Goal: Information Seeking & Learning: Check status

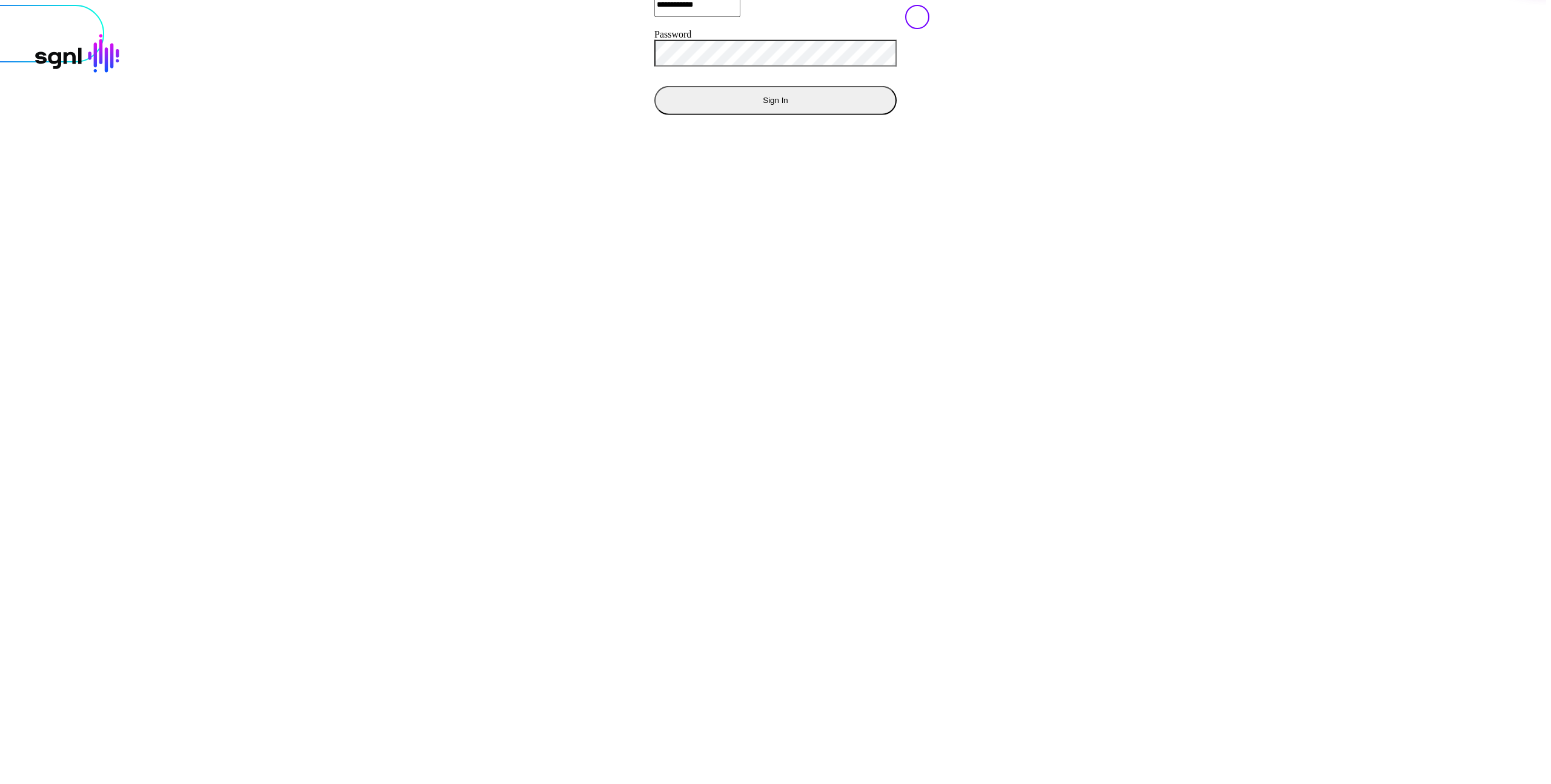
click at [1128, 5] on div at bounding box center [775, 5] width 1541 height 0
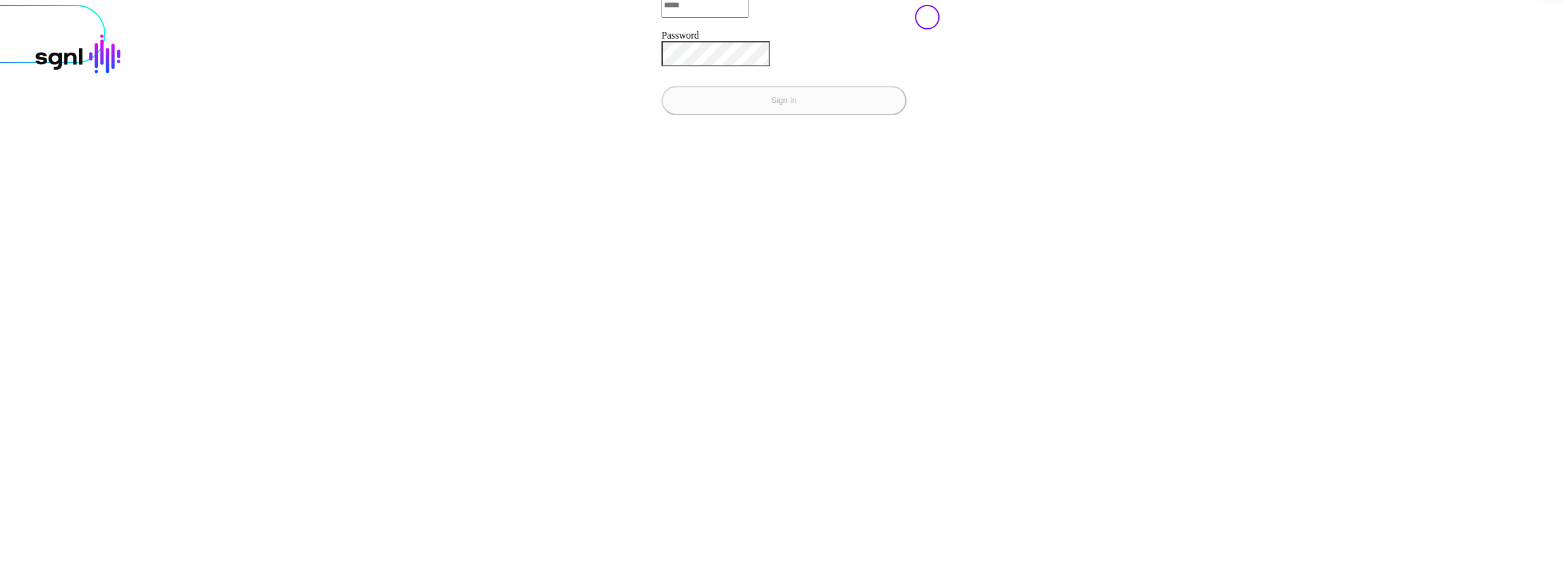
type input "**********"
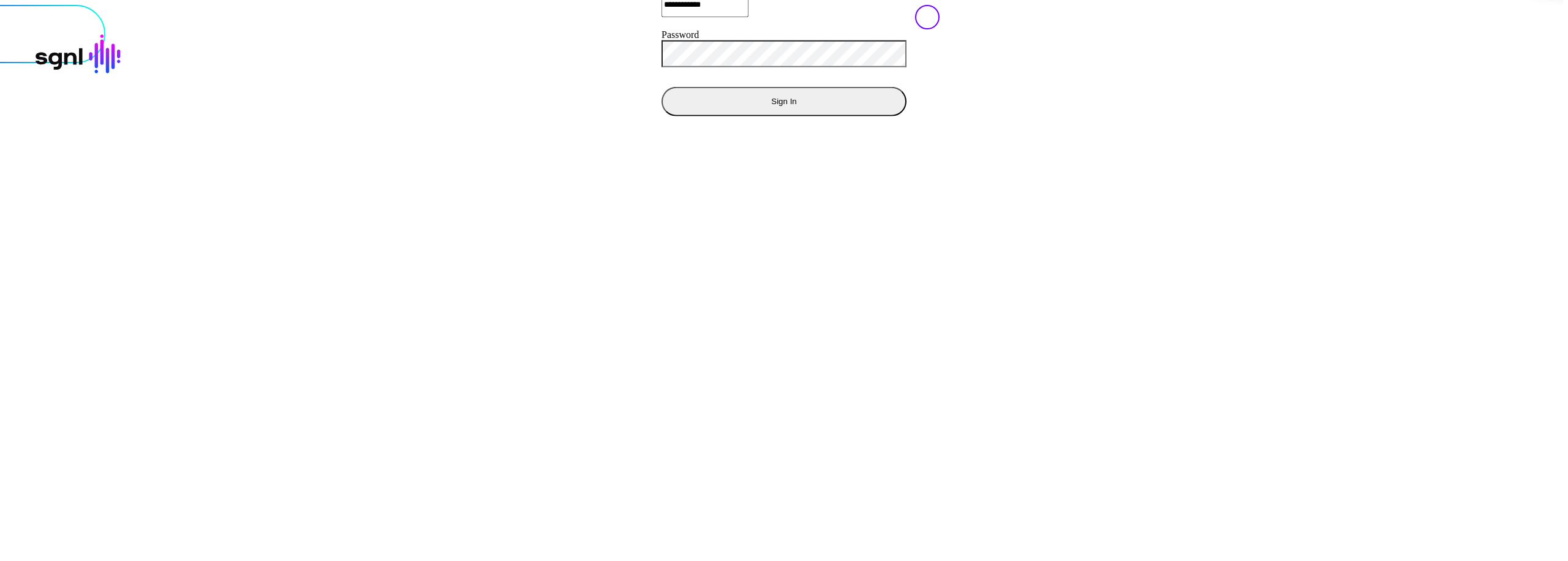
click at [661, 116] on div "Sign In" at bounding box center [784, 101] width 245 height 29
click at [1130, 5] on div at bounding box center [784, 5] width 1558 height 0
click at [1087, 5] on div at bounding box center [784, 5] width 1558 height 0
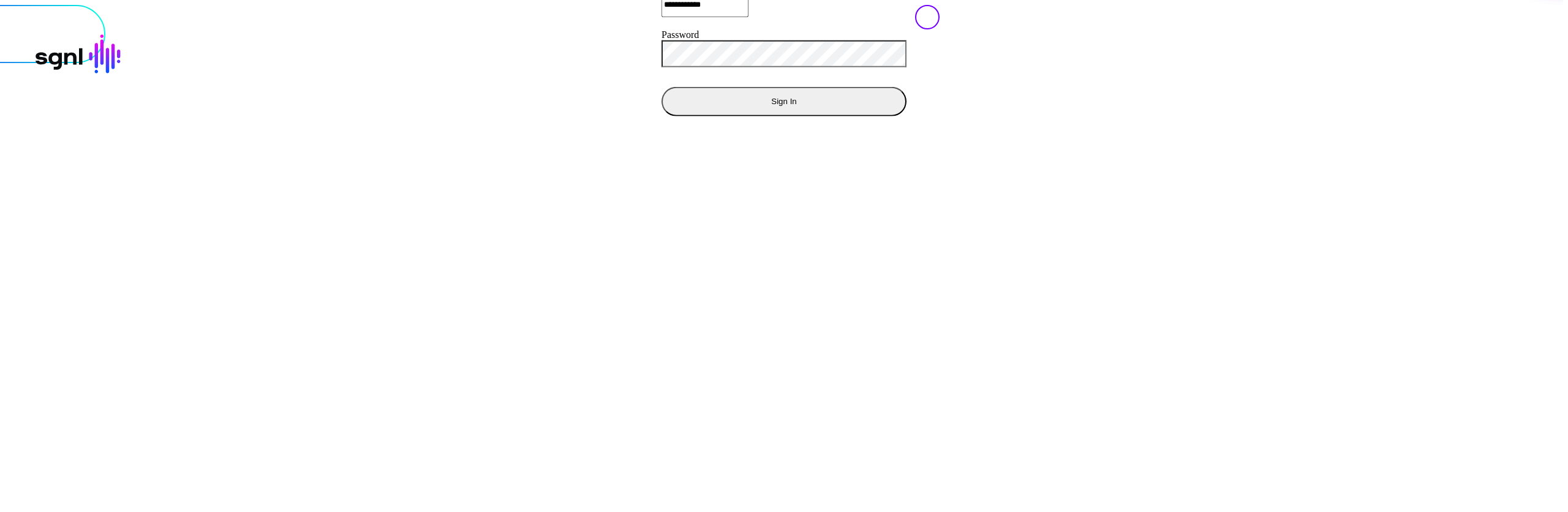
click at [733, 5] on div "**********" at bounding box center [784, 5] width 1558 height 0
click at [661, 116] on button "Sign In" at bounding box center [784, 101] width 245 height 29
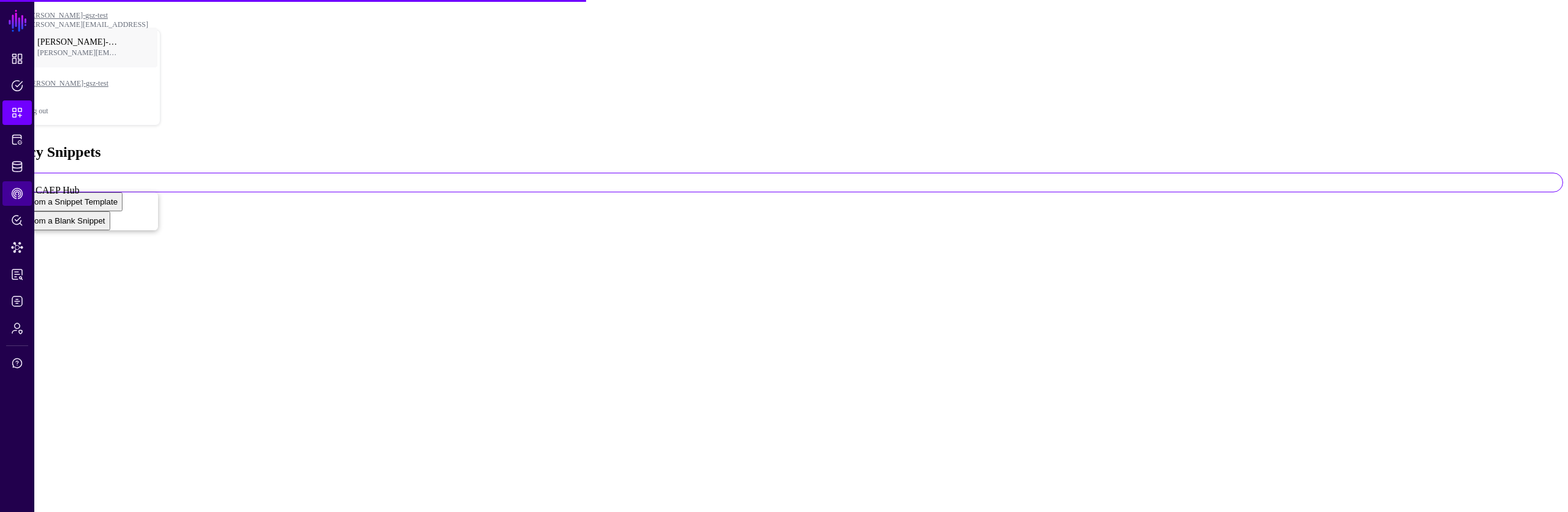
click at [22, 195] on span "CAEP Hub" at bounding box center [17, 194] width 12 height 12
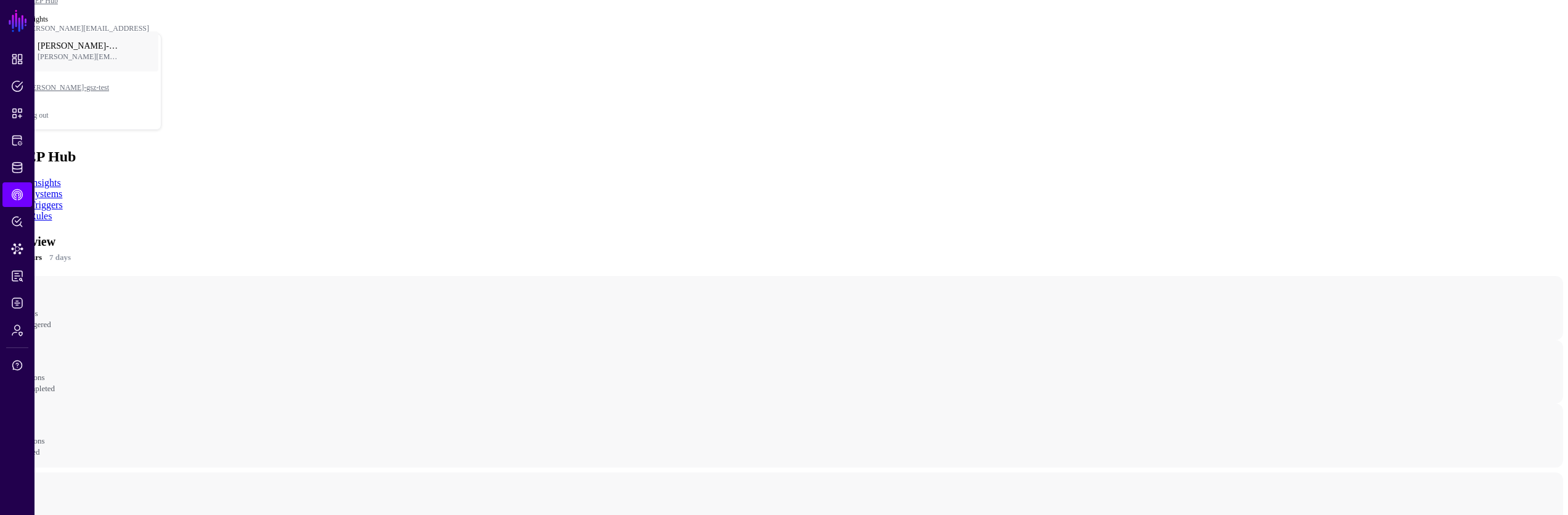
scroll to position [84, 0]
click at [1072, 313] on app-caephub-insights "Overview 24 hours 7 days - Rules Triggered - Actions Completed - Actions Failed…" at bounding box center [784, 452] width 1558 height 544
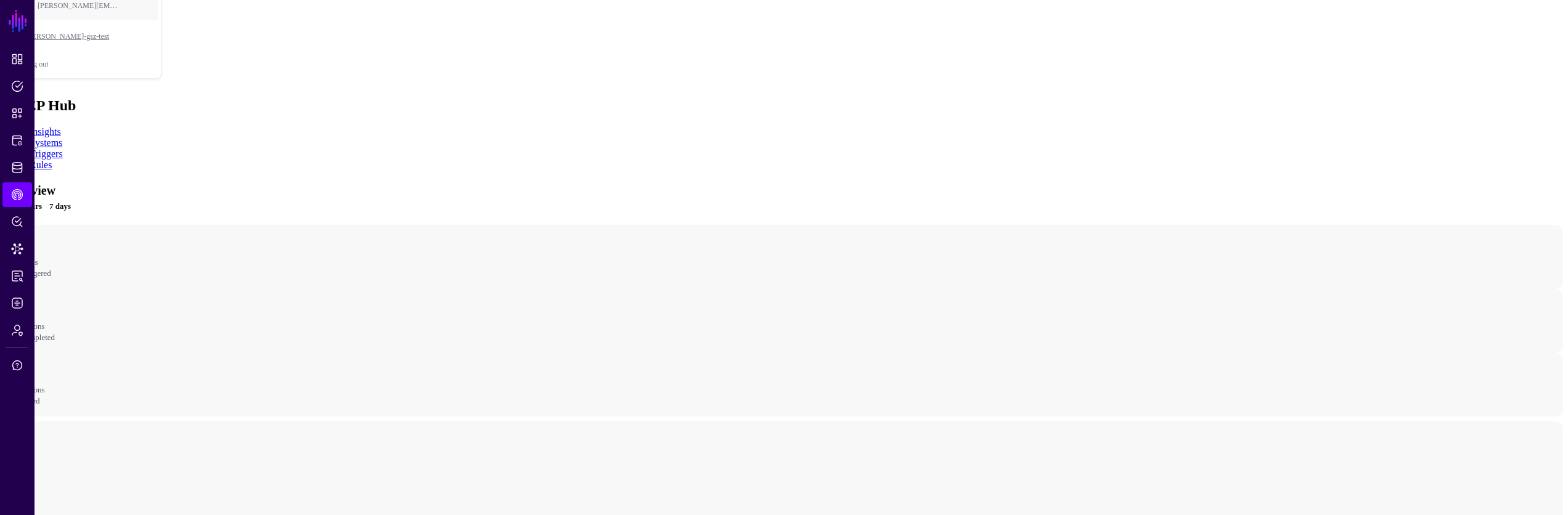
click at [71, 201] on link "7 days" at bounding box center [60, 207] width 22 height 13
click at [999, 201] on app-caephub-insights "Overview 24 hours 7 days - Rules Triggered - Actions Completed - Actions Failed…" at bounding box center [784, 452] width 1558 height 544
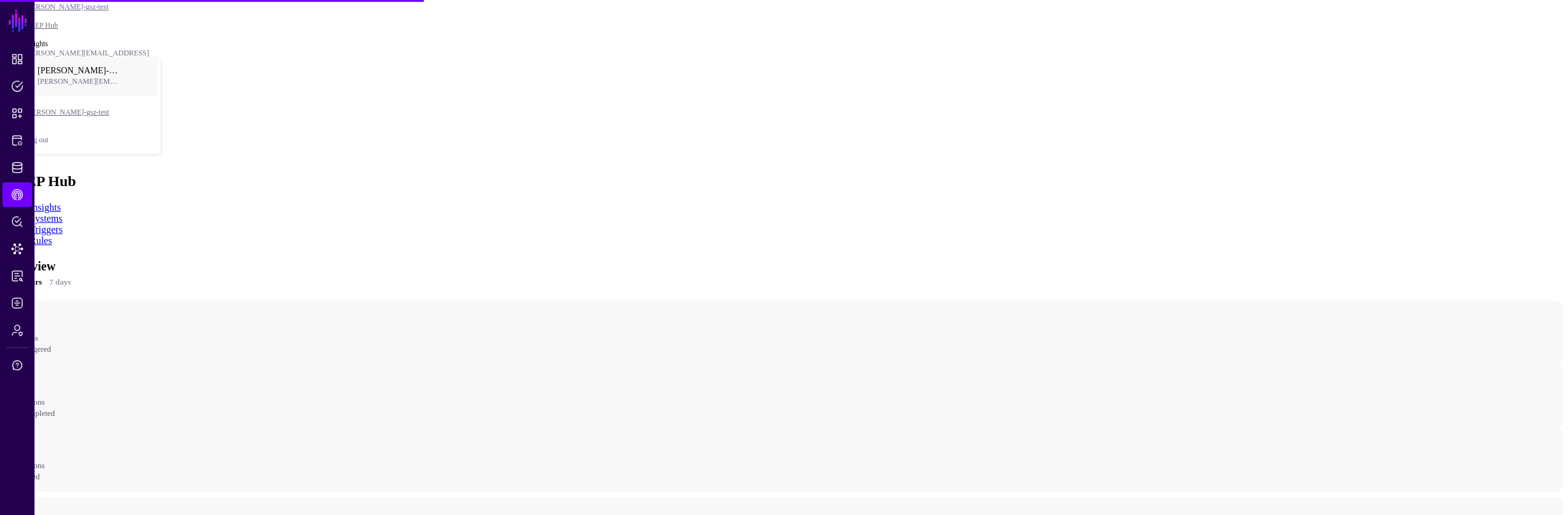
scroll to position [33, 0]
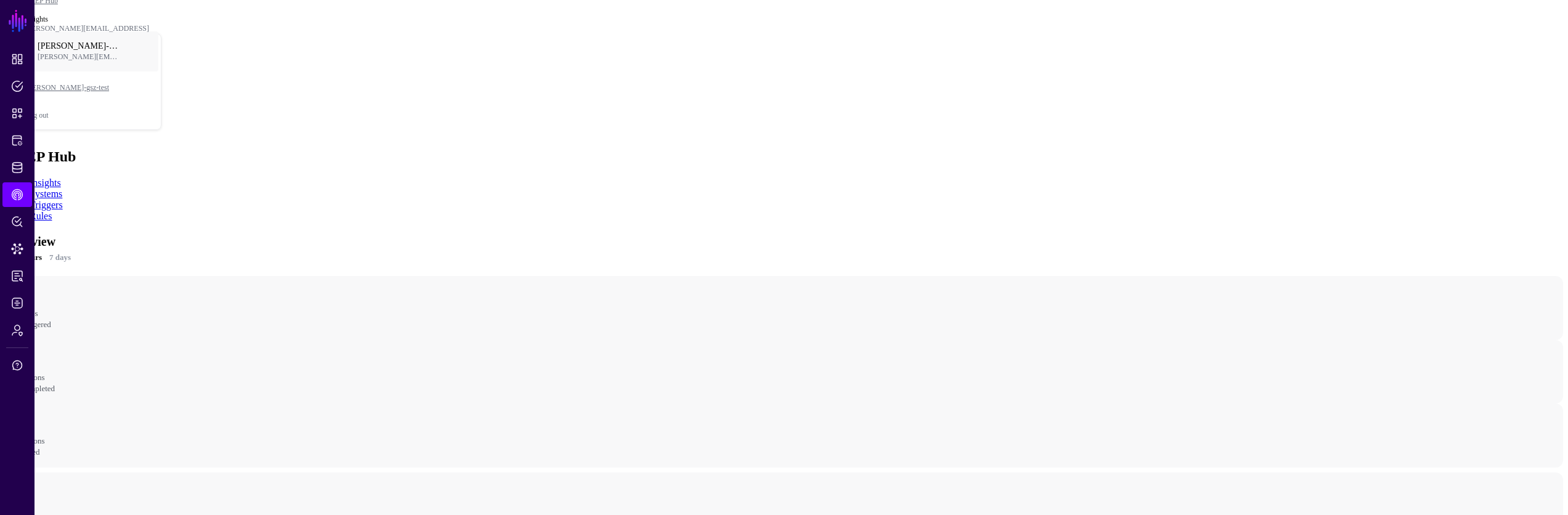
click at [1083, 327] on app-caephub-insights "Overview 24 hours 7 days - Rules Triggered - Actions Completed - Actions Failed…" at bounding box center [784, 503] width 1558 height 544
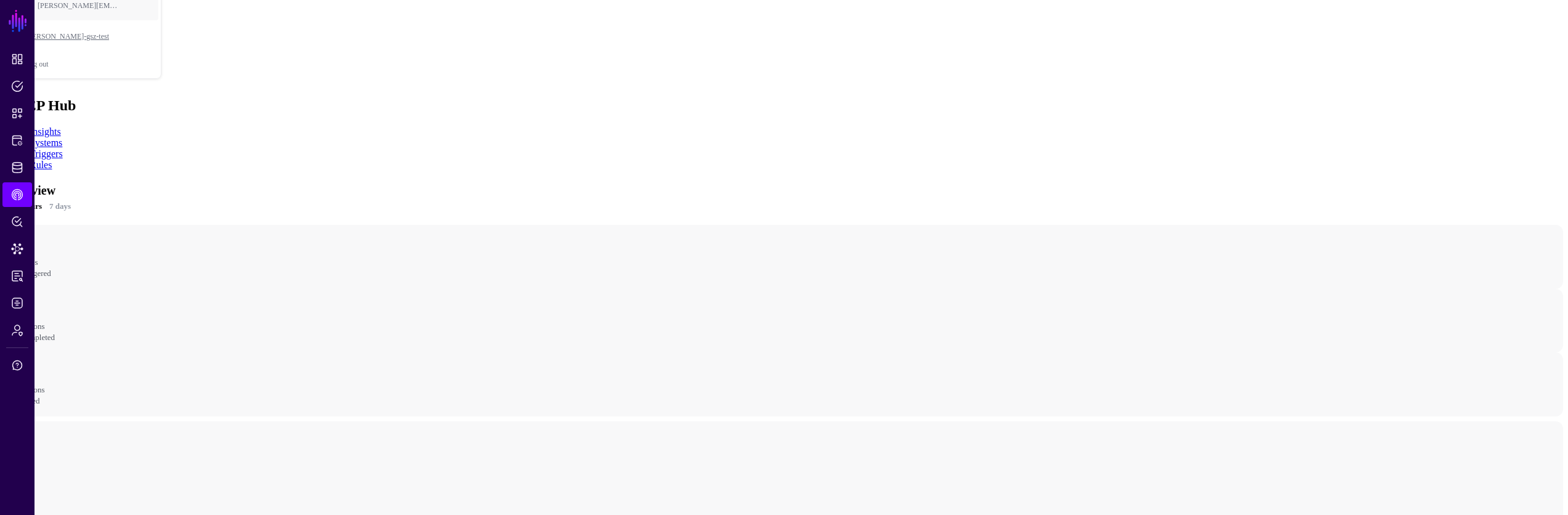
click at [1050, 313] on app-caephub-insights "Overview 24 hours 7 days - Rules Triggered - Actions Completed - Actions Failed…" at bounding box center [784, 452] width 1558 height 544
click at [1049, 307] on app-caephub-insights "Overview 24 hours 7 days - Rules Triggered - Actions Completed - Actions Failed…" at bounding box center [784, 452] width 1558 height 544
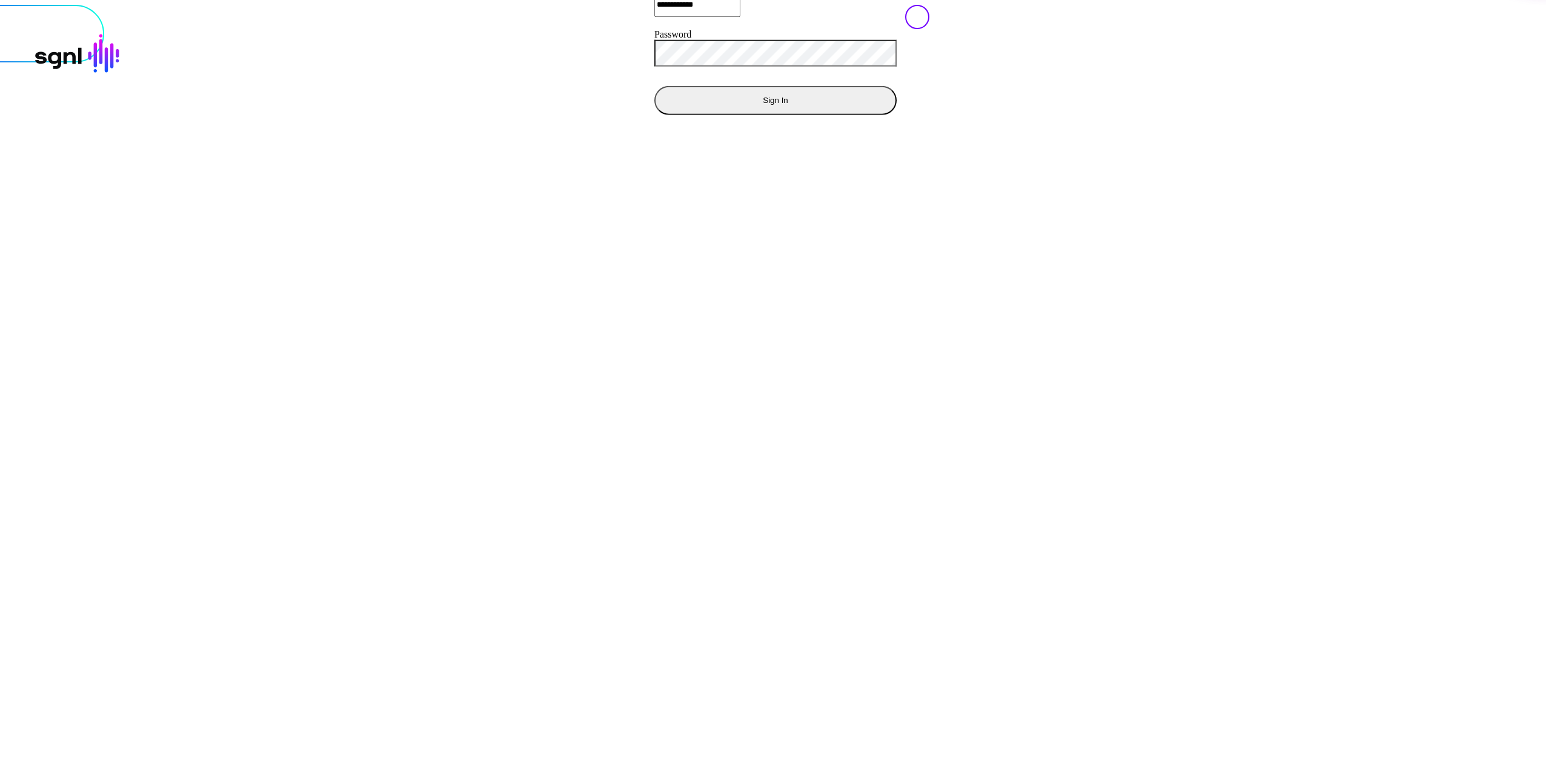
click at [654, 114] on div "**********" at bounding box center [775, 48] width 242 height 133
click at [654, 114] on button "Sign In" at bounding box center [775, 99] width 242 height 29
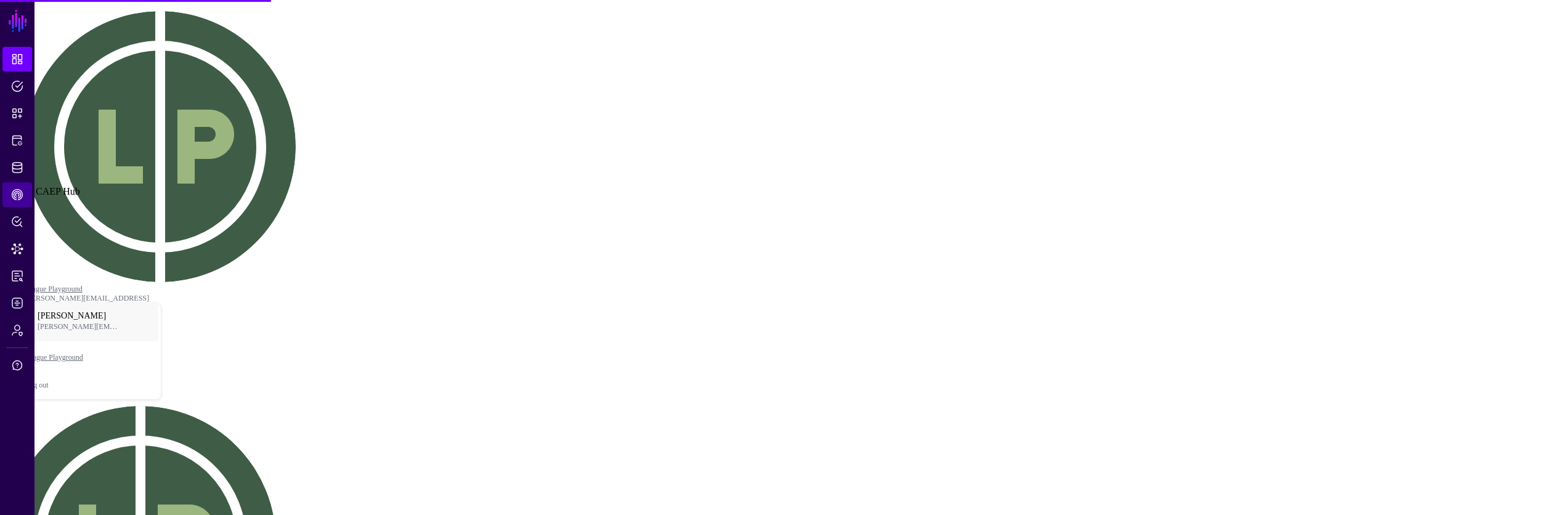
click at [12, 196] on span "CAEP Hub" at bounding box center [17, 195] width 13 height 13
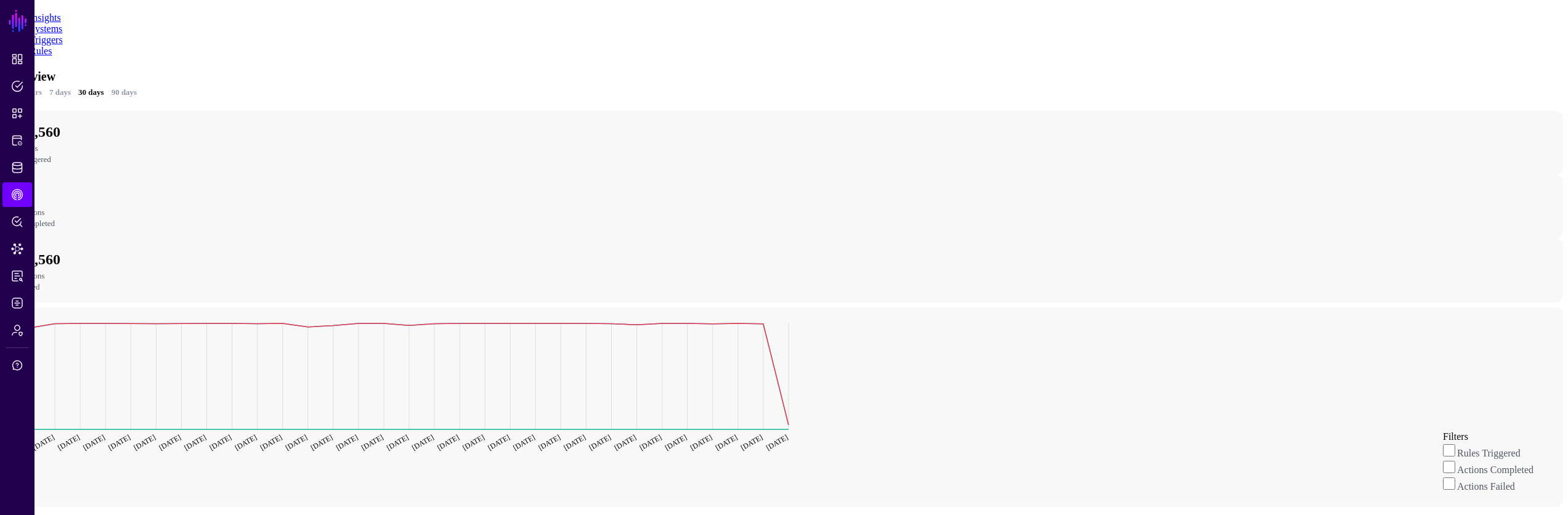
scroll to position [410, 0]
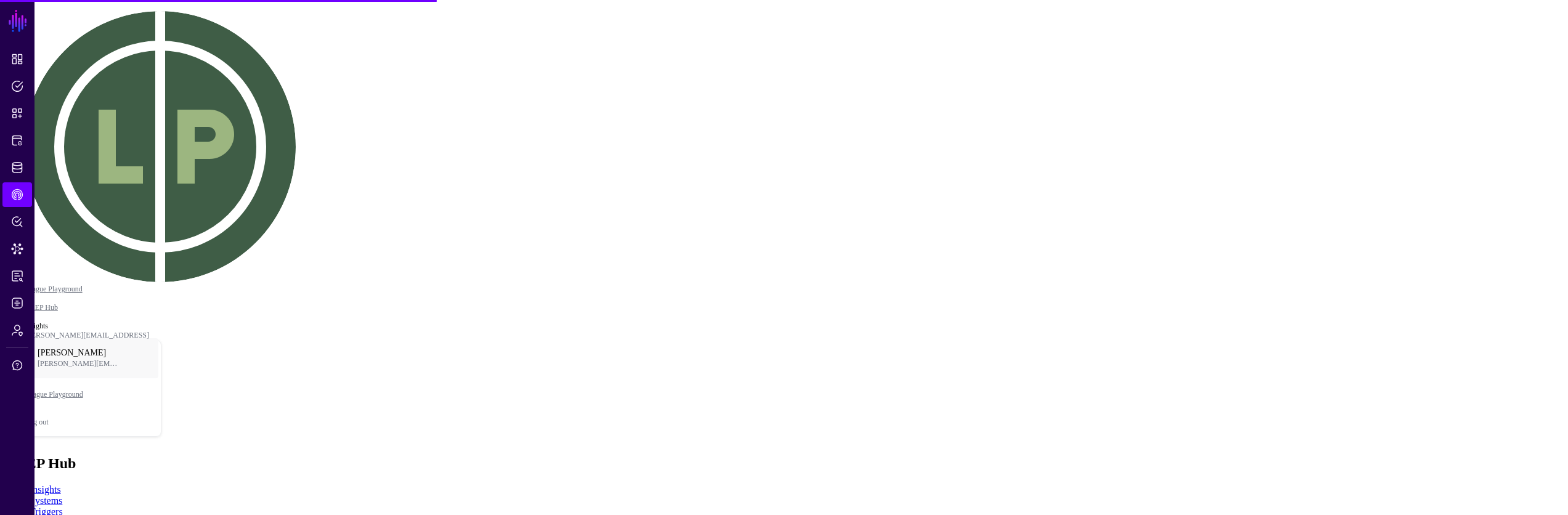
scroll to position [33, 0]
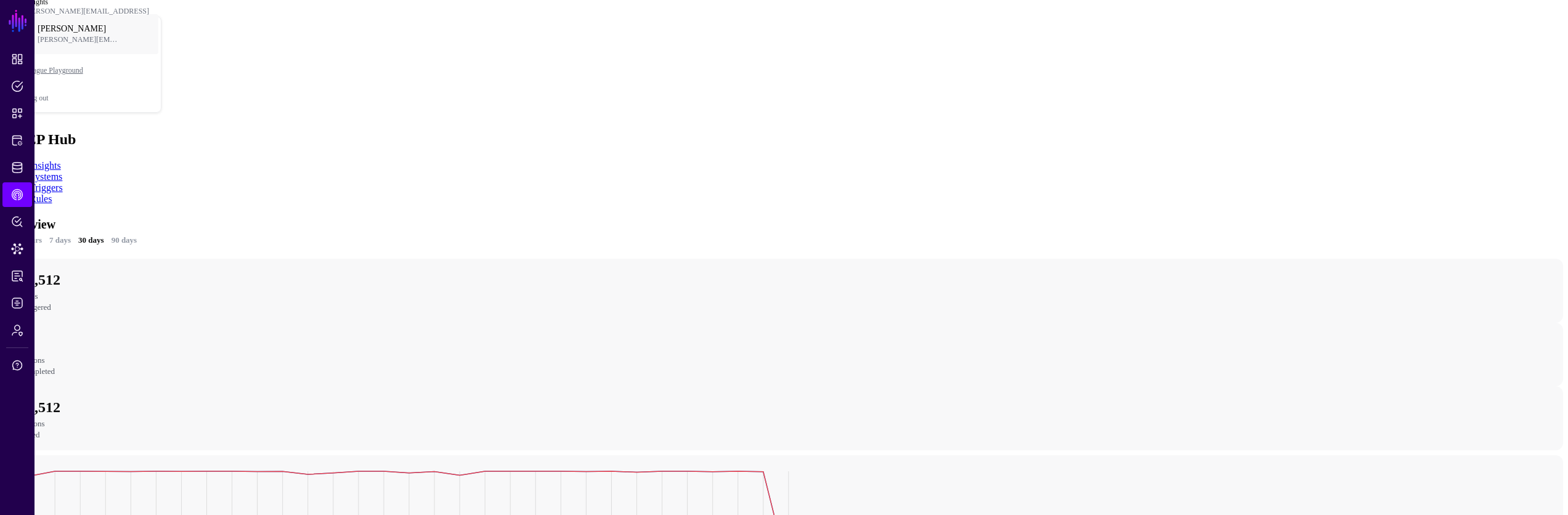
scroll to position [205, 0]
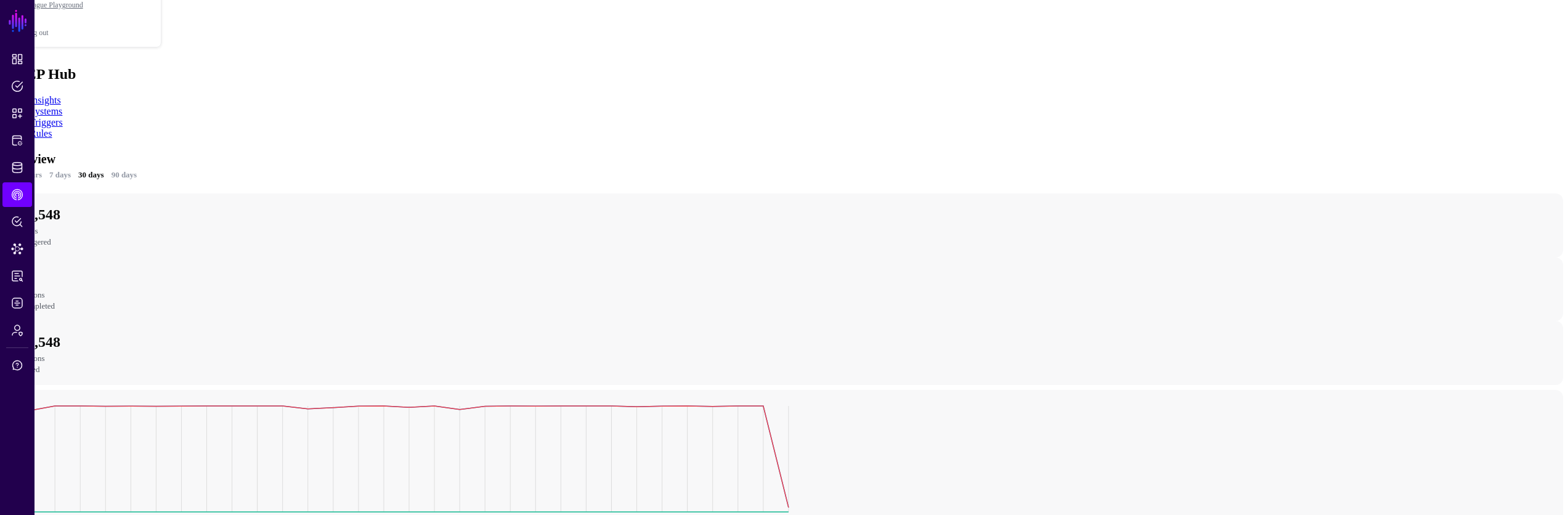
scroll to position [457, 0]
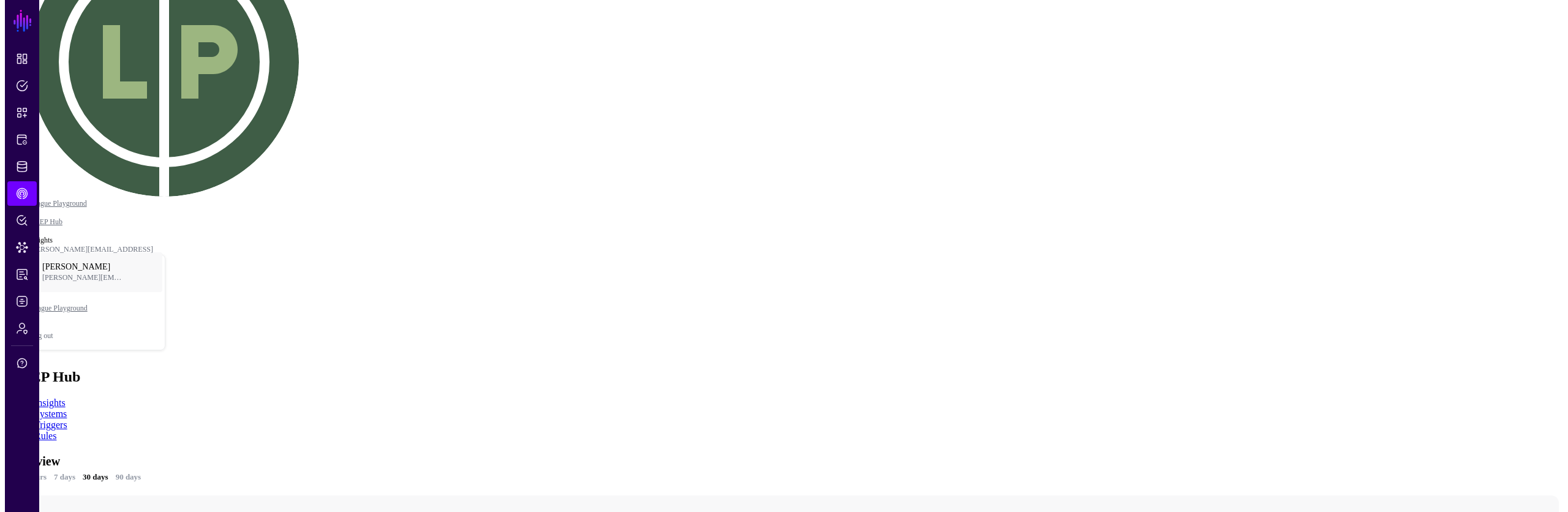
scroll to position [455, 0]
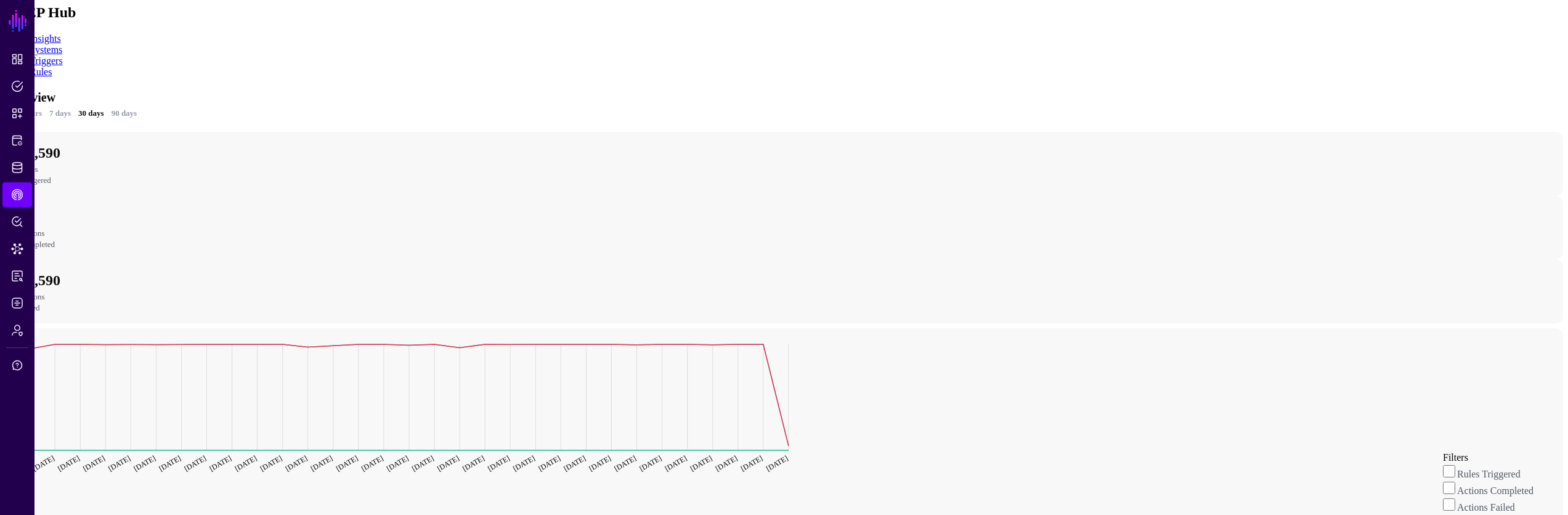
scroll to position [705, 0]
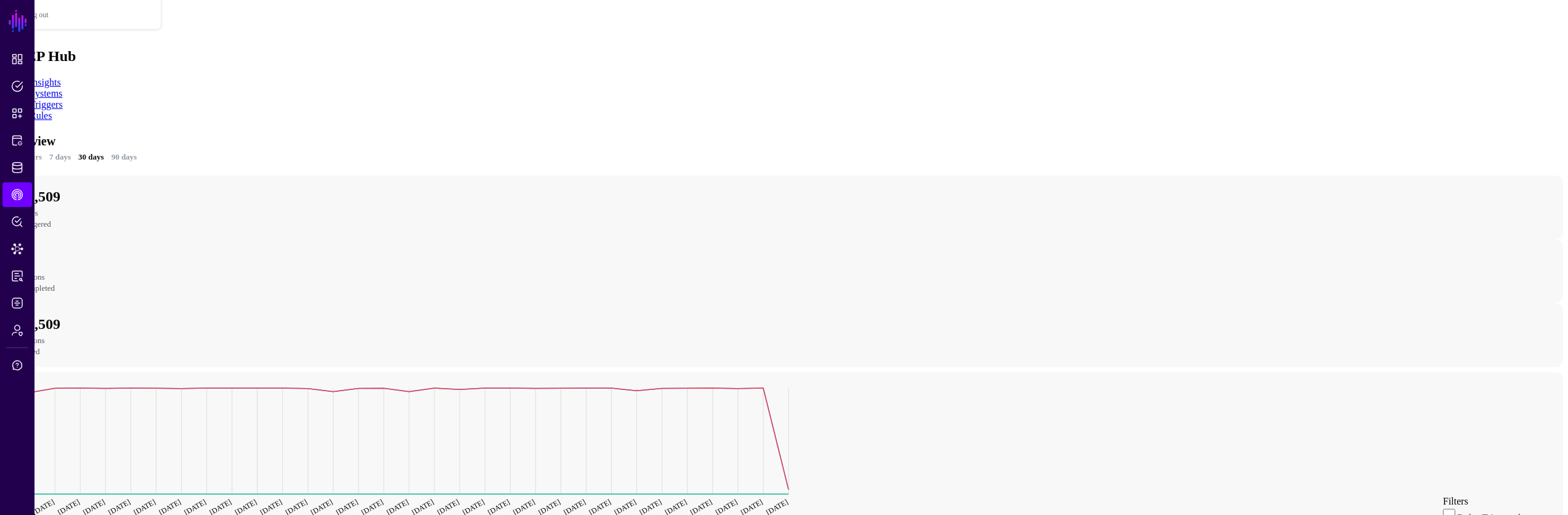
scroll to position [428, 0]
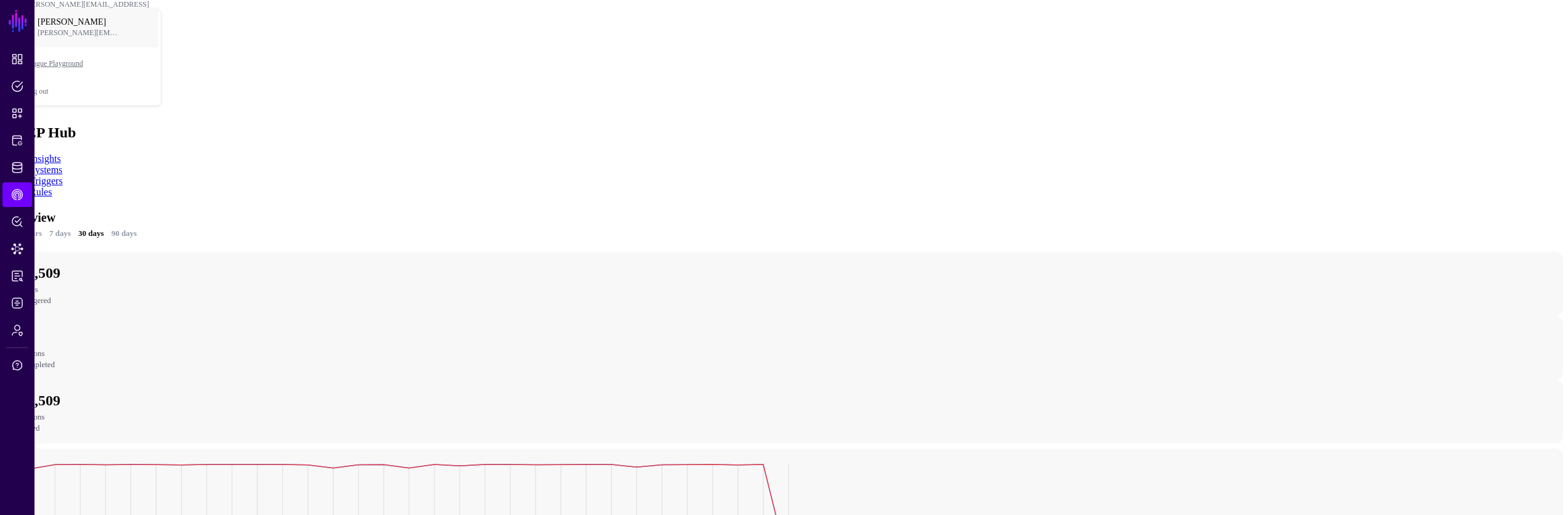
scroll to position [412, 0]
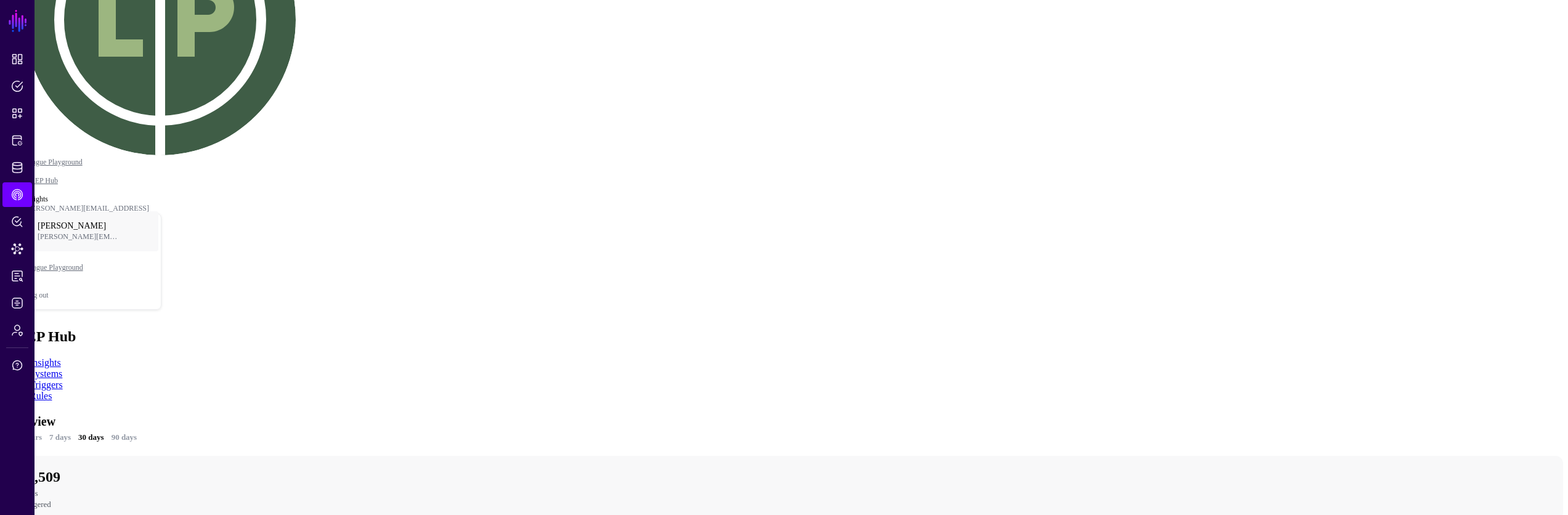
scroll to position [208, 0]
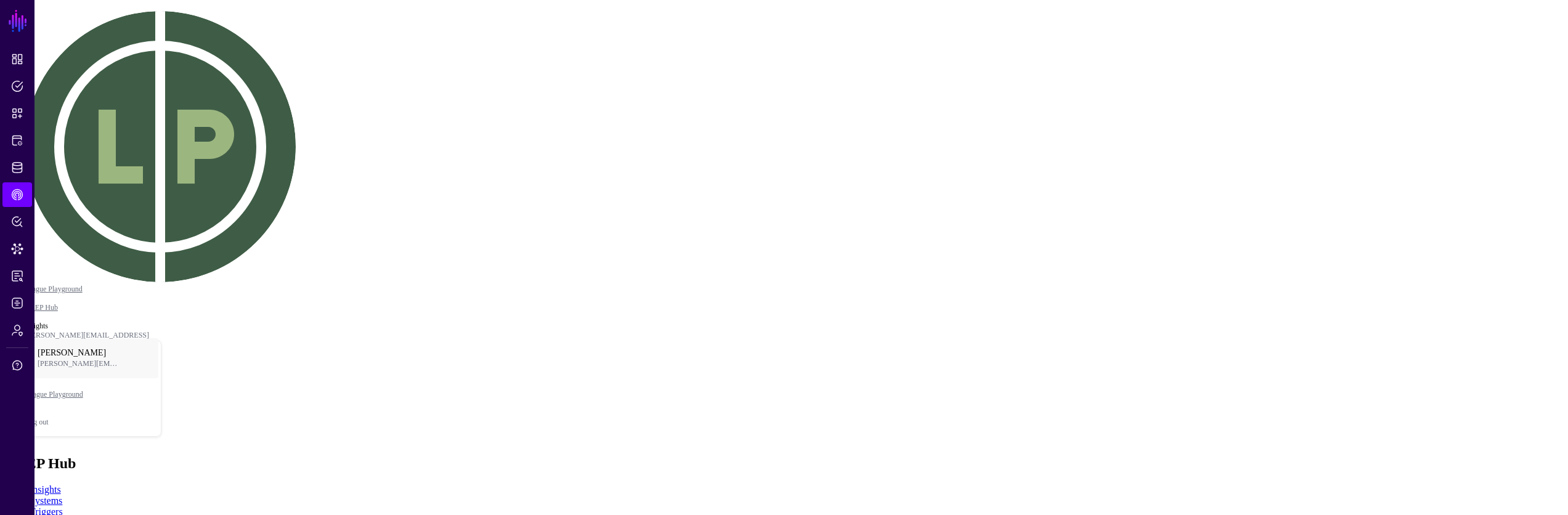
drag, startPoint x: 1044, startPoint y: 238, endPoint x: 1021, endPoint y: 259, distance: 31.1
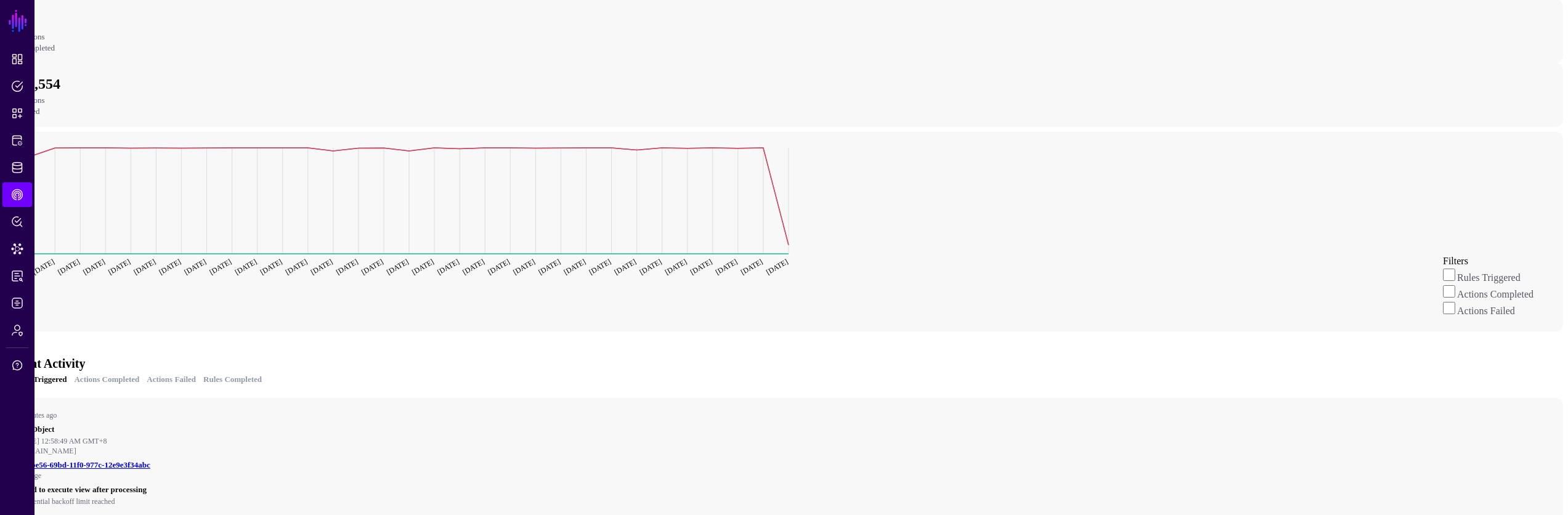
scroll to position [663, 0]
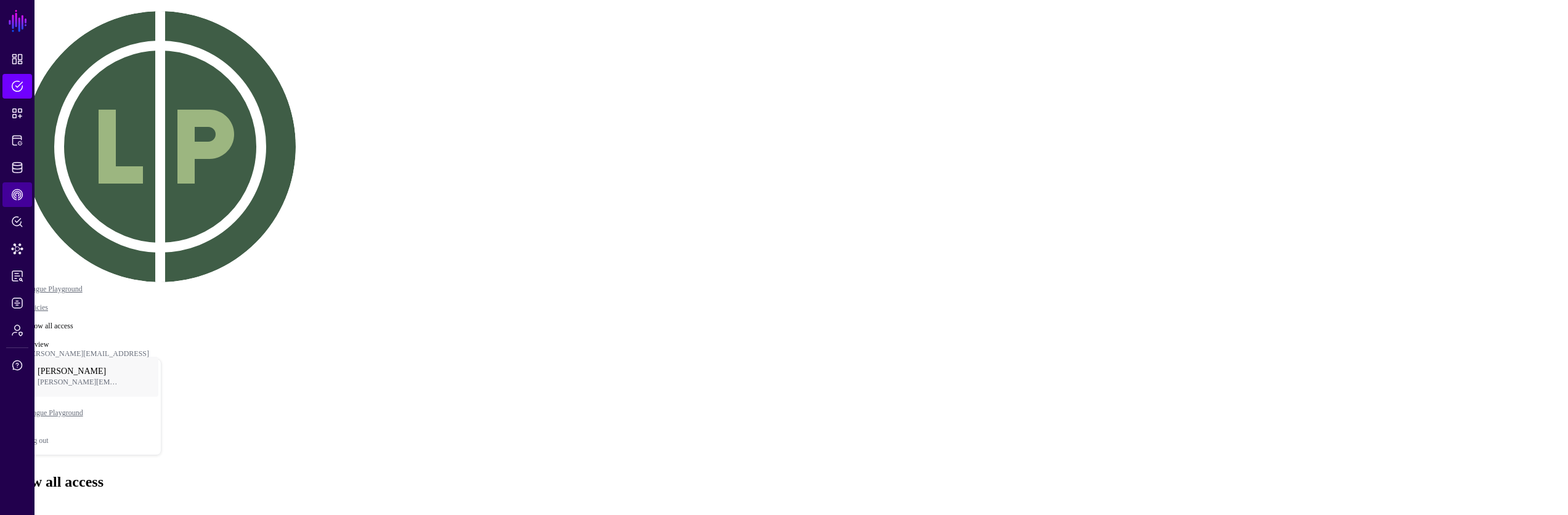
drag, startPoint x: 212, startPoint y: 205, endPoint x: 23, endPoint y: 187, distance: 189.9
click at [18, 136] on span "Protected Systems" at bounding box center [17, 140] width 13 height 13
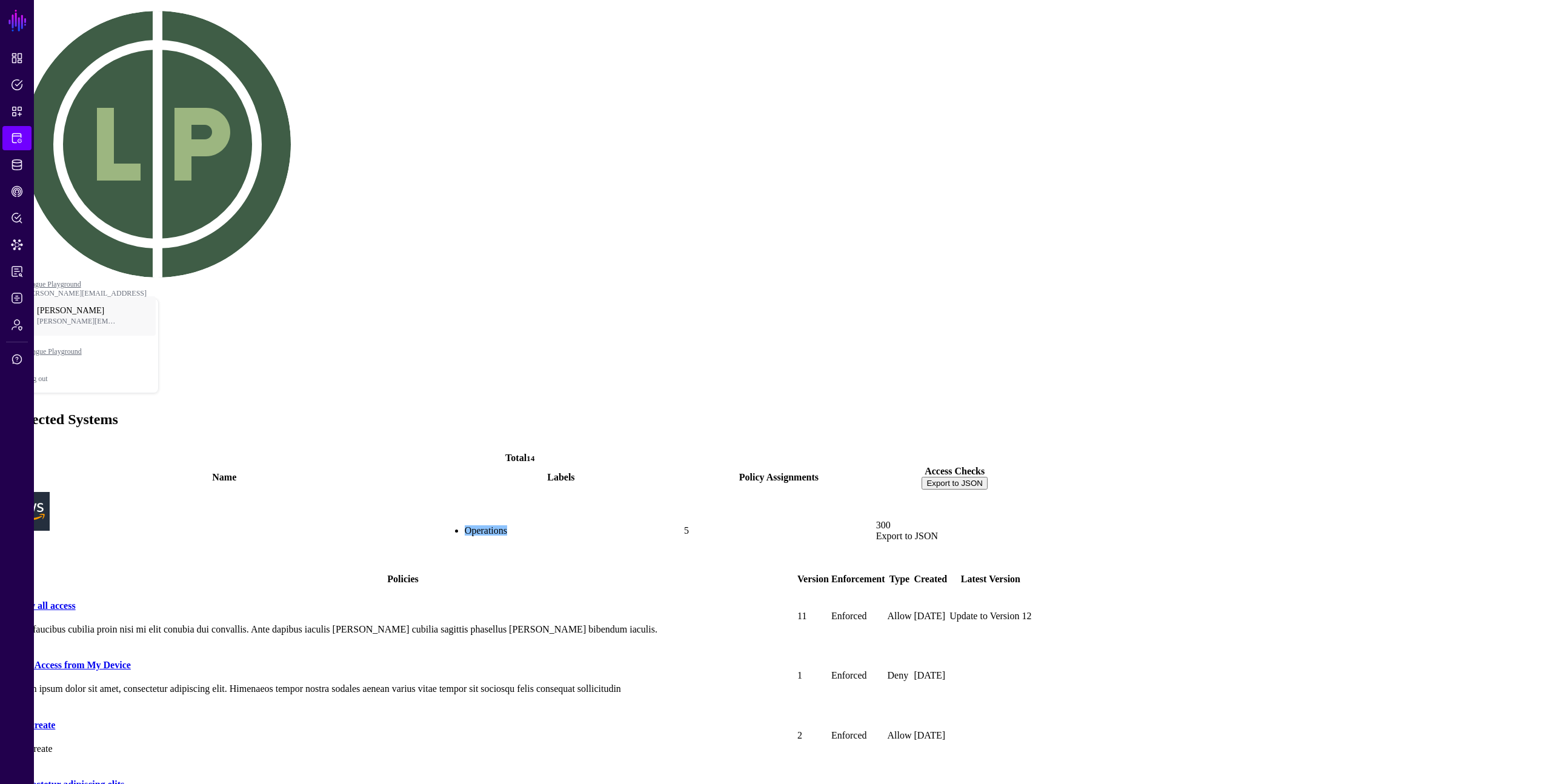
click at [1032, 505] on td at bounding box center [990, 795] width 83 height 58
click at [1032, 505] on td at bounding box center [990, 735] width 83 height 58
click at [1032, 505] on td "Update to Version 12" at bounding box center [990, 615] width 83 height 58
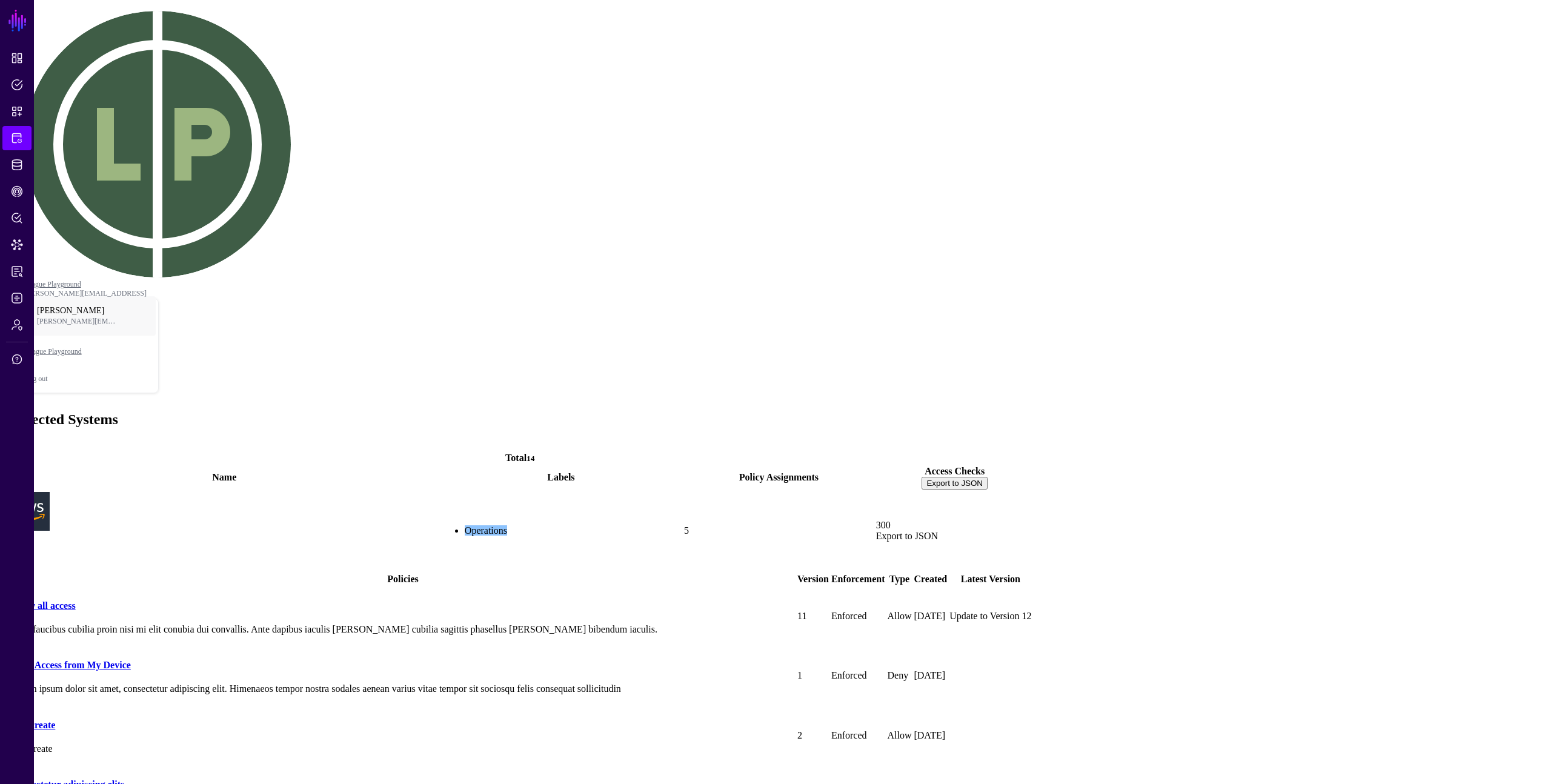
click at [1032, 505] on td at bounding box center [990, 795] width 83 height 58
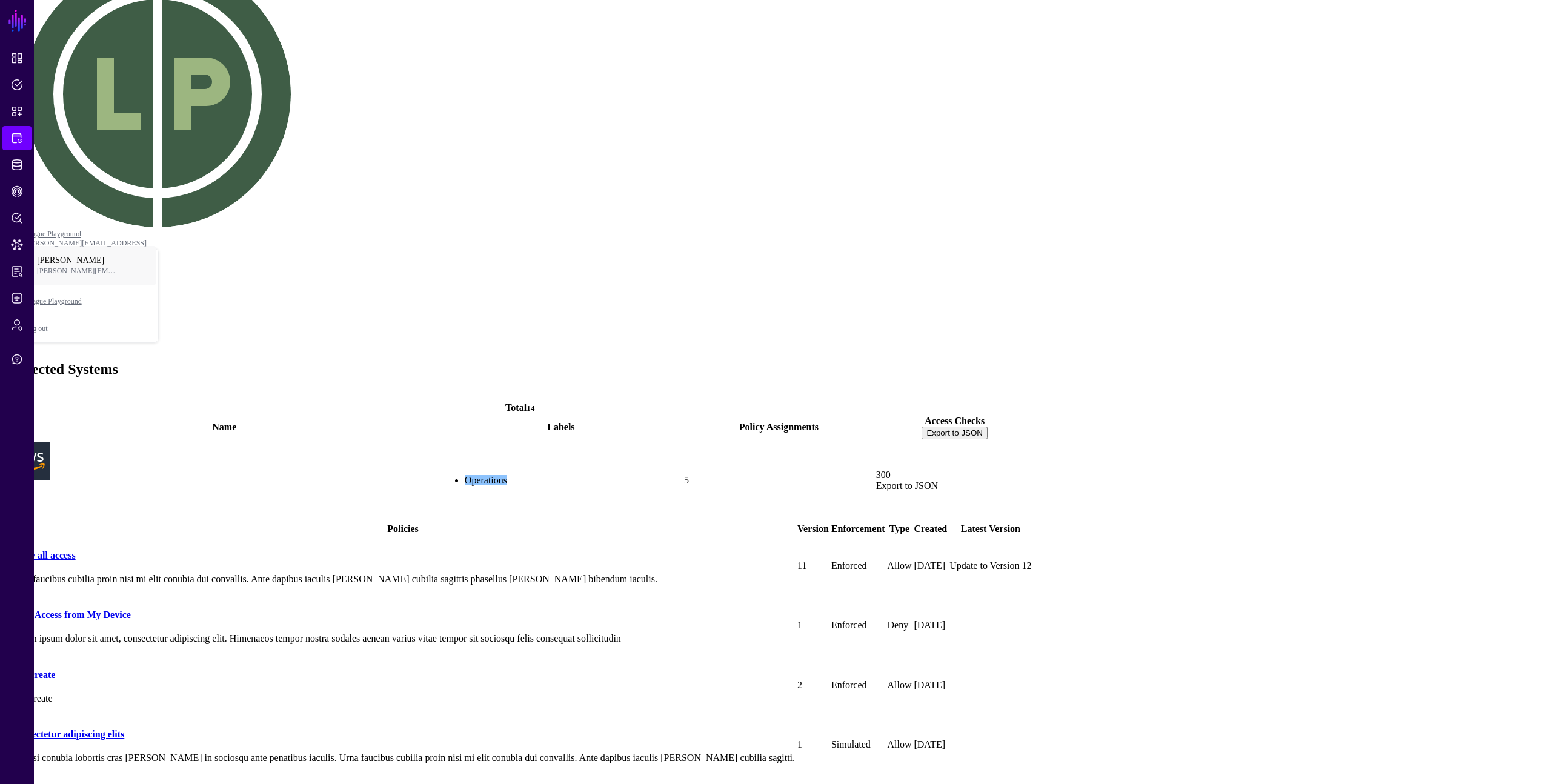
scroll to position [2, 0]
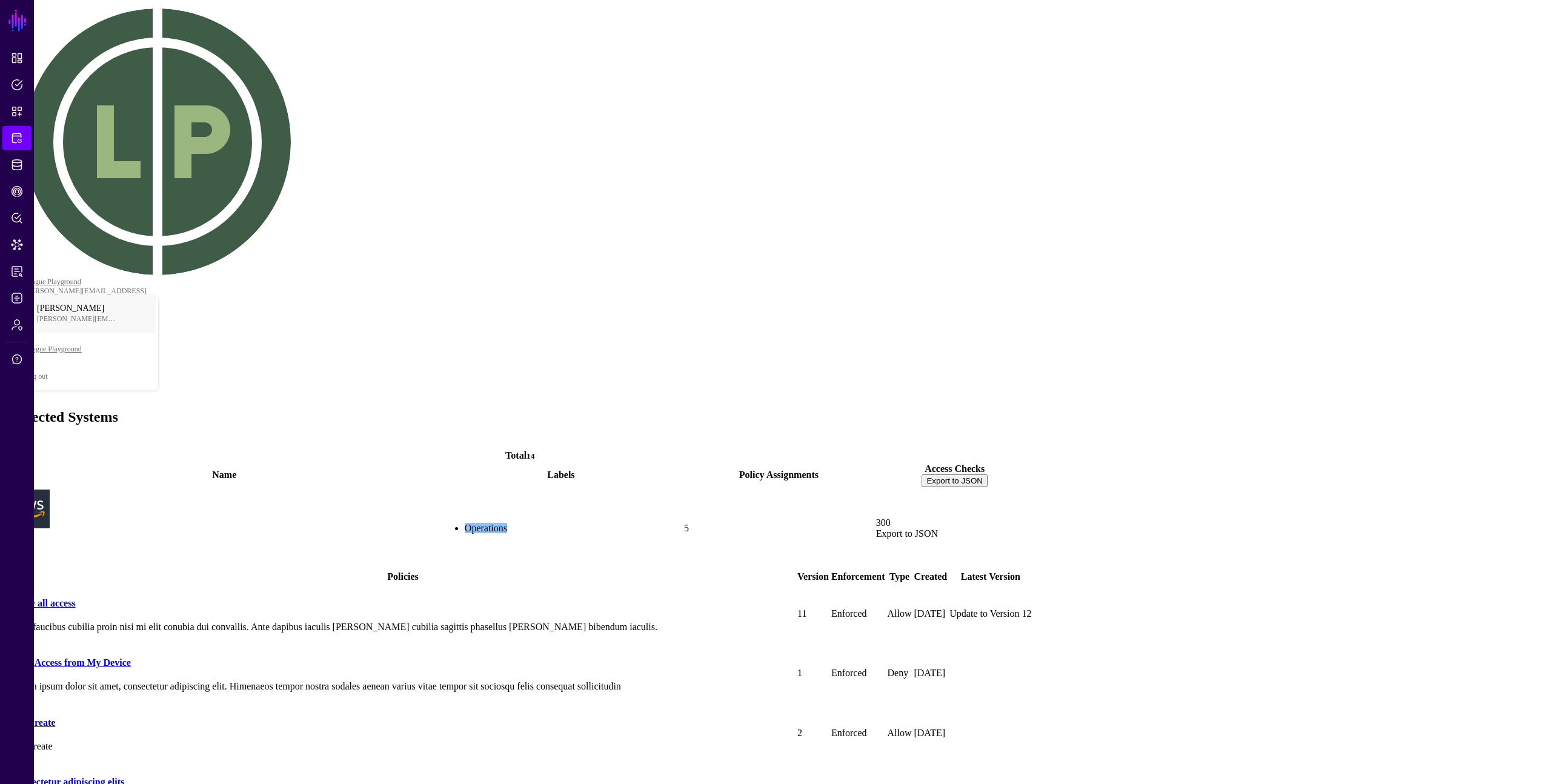
click at [1032, 505] on td at bounding box center [990, 792] width 83 height 58
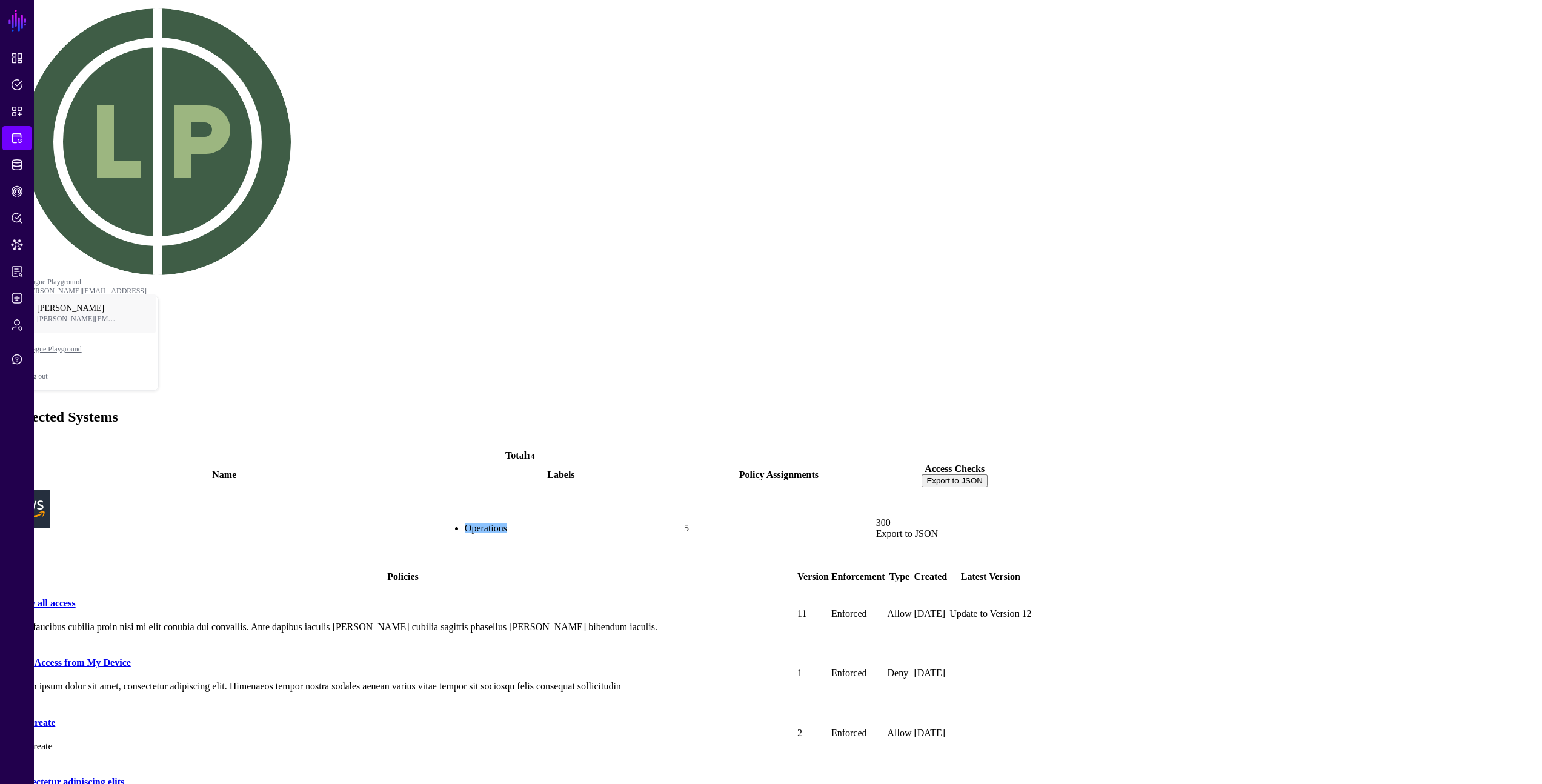
click at [984, 505] on td at bounding box center [990, 792] width 83 height 58
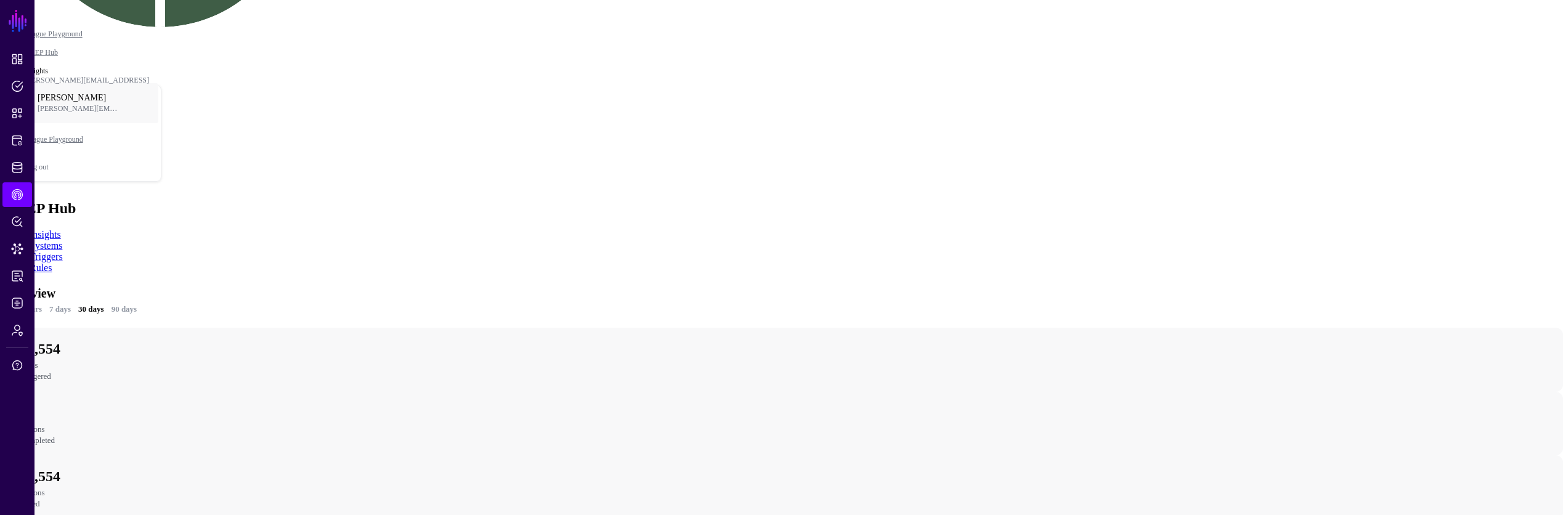
scroll to position [196, 0]
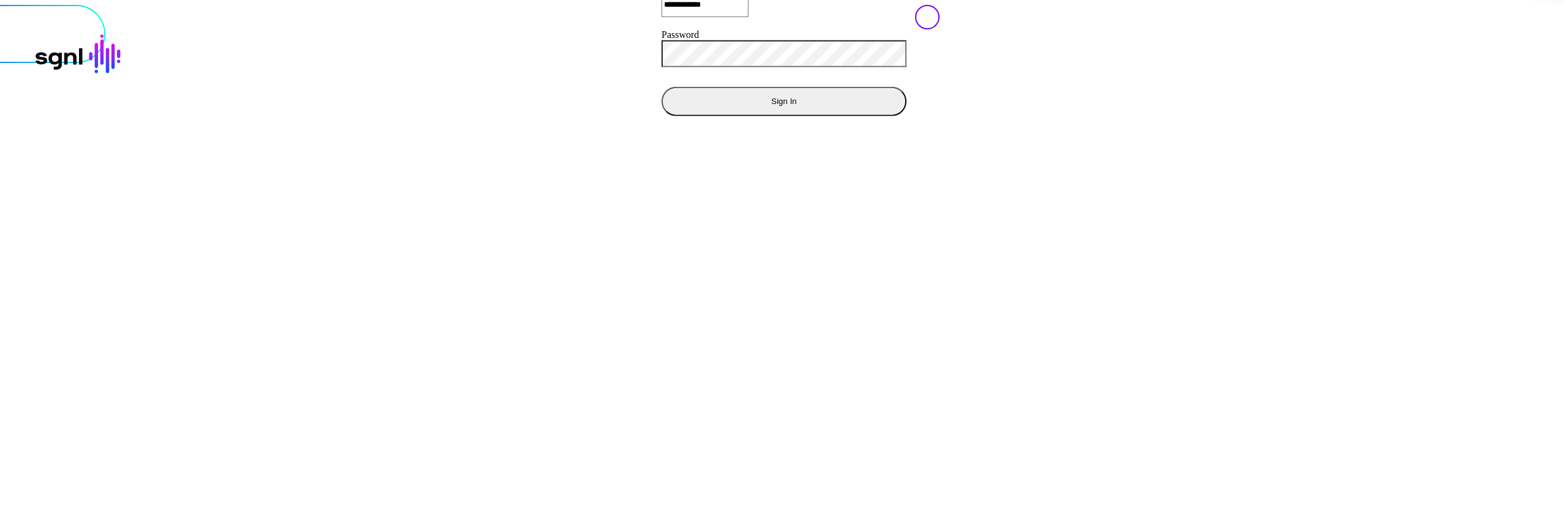
drag, startPoint x: 1189, startPoint y: 261, endPoint x: 1120, endPoint y: 278, distance: 71.1
click at [1162, 5] on div at bounding box center [784, 5] width 1558 height 0
click at [716, 5] on div "**********" at bounding box center [784, 5] width 1558 height 0
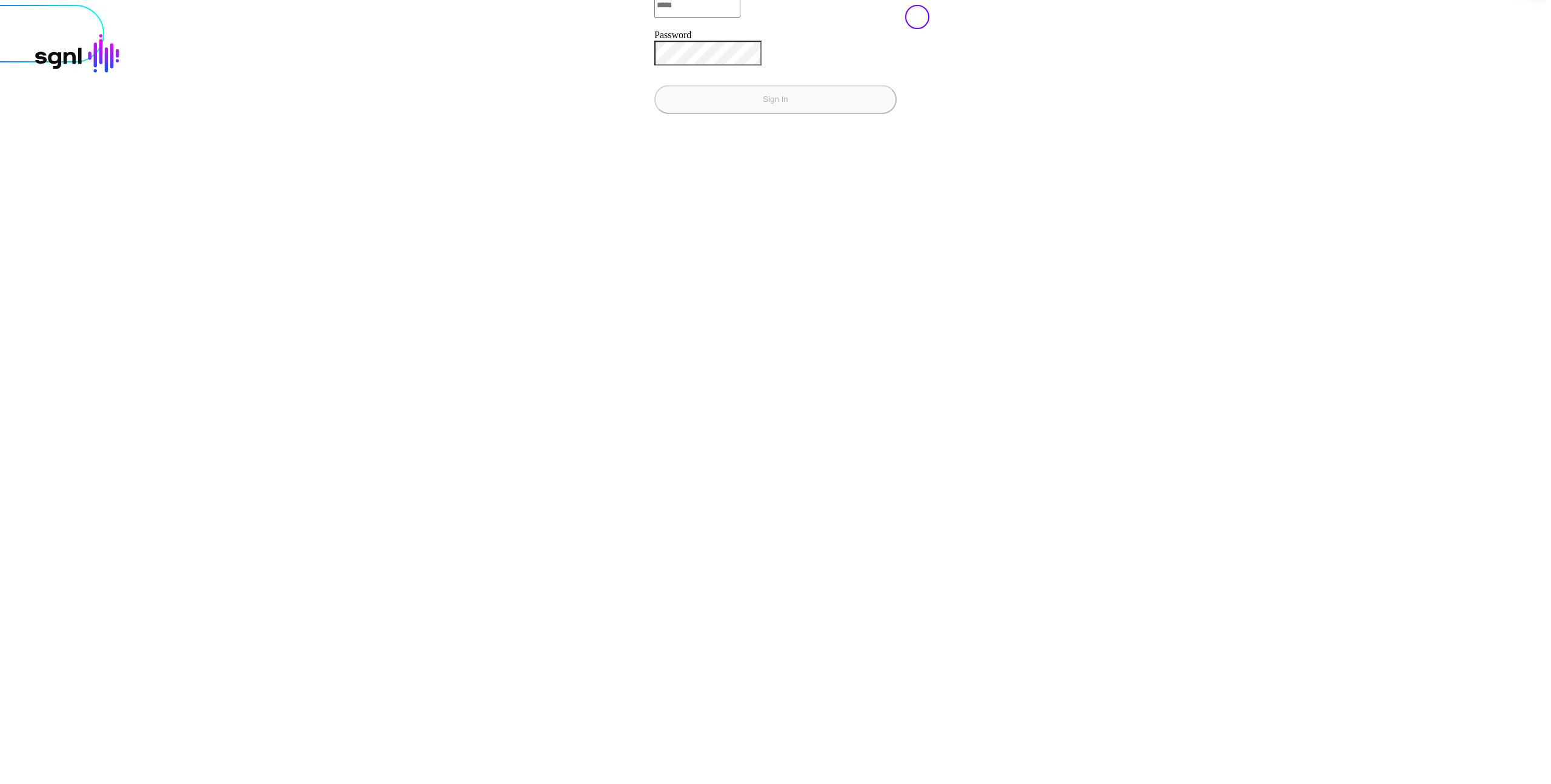
type input "**********"
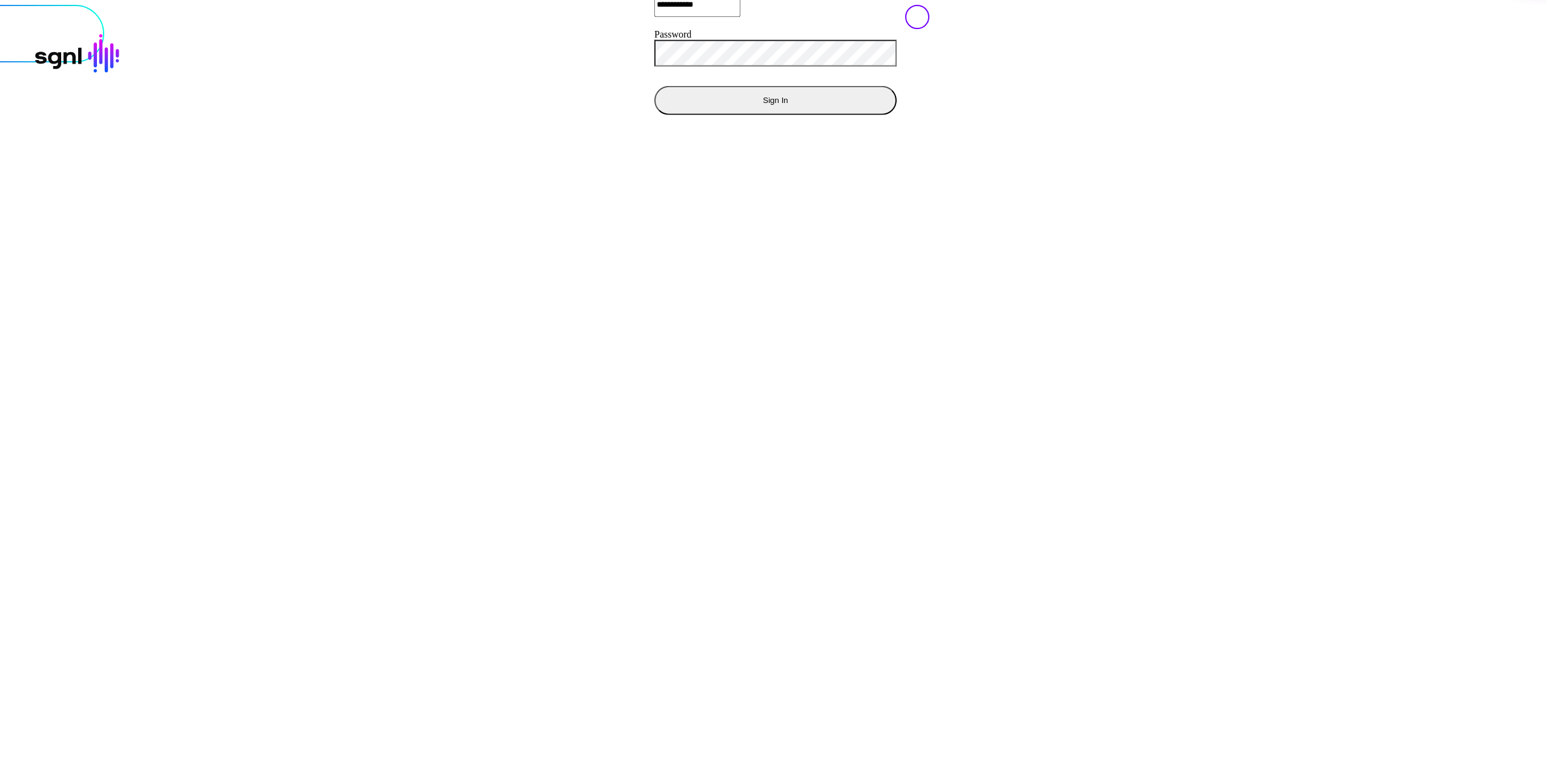
click at [654, 114] on button "Sign In" at bounding box center [775, 99] width 242 height 29
